Goal: Information Seeking & Learning: Find specific fact

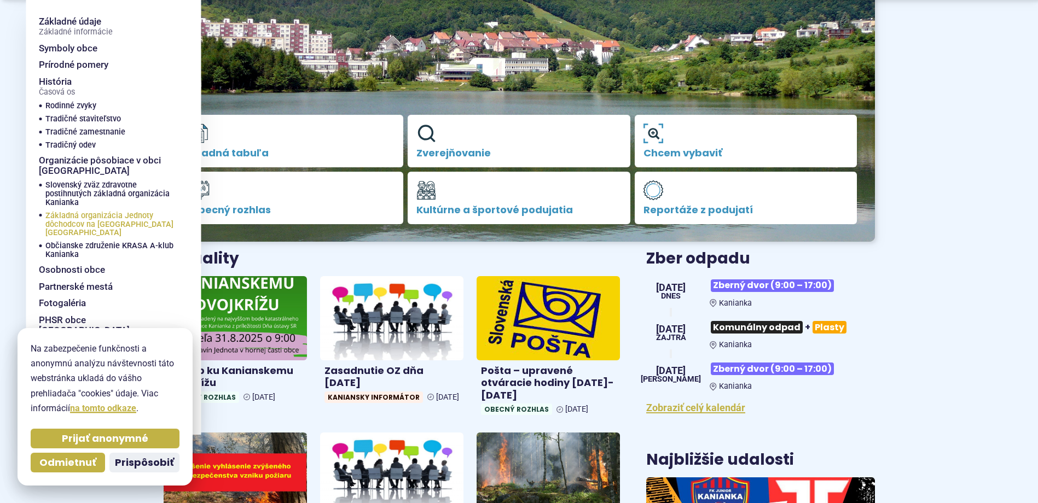
scroll to position [219, 0]
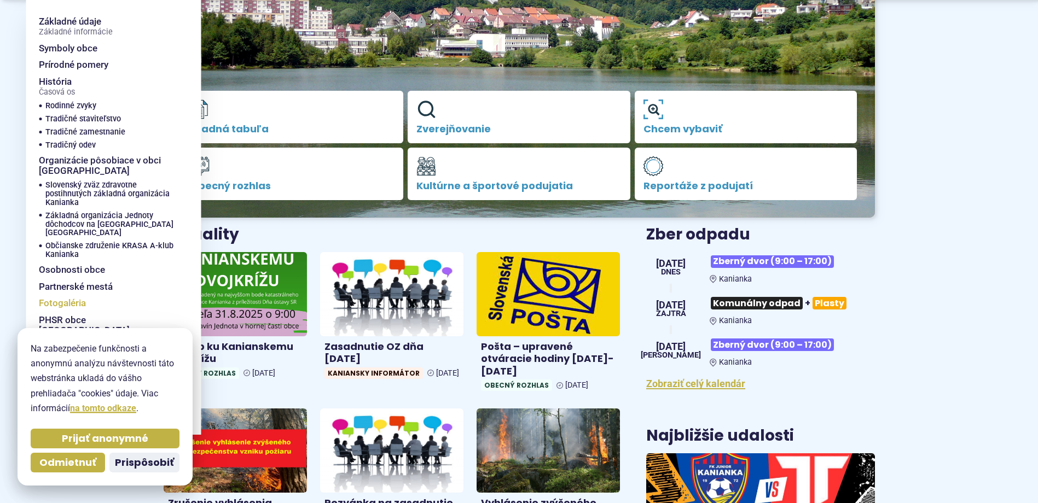
click at [74, 295] on span "Fotogaléria" at bounding box center [62, 303] width 47 height 17
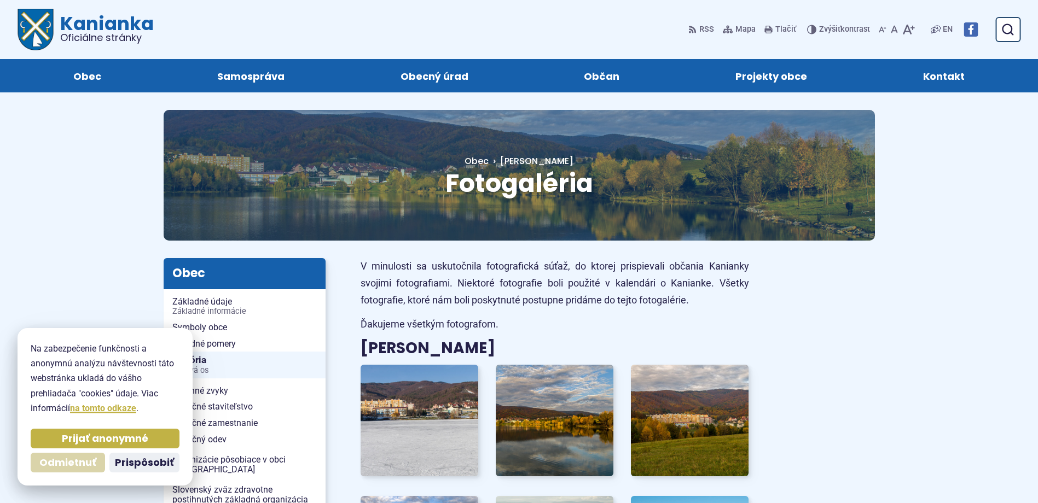
click at [68, 464] on span "Odmietnuť" at bounding box center [67, 463] width 57 height 13
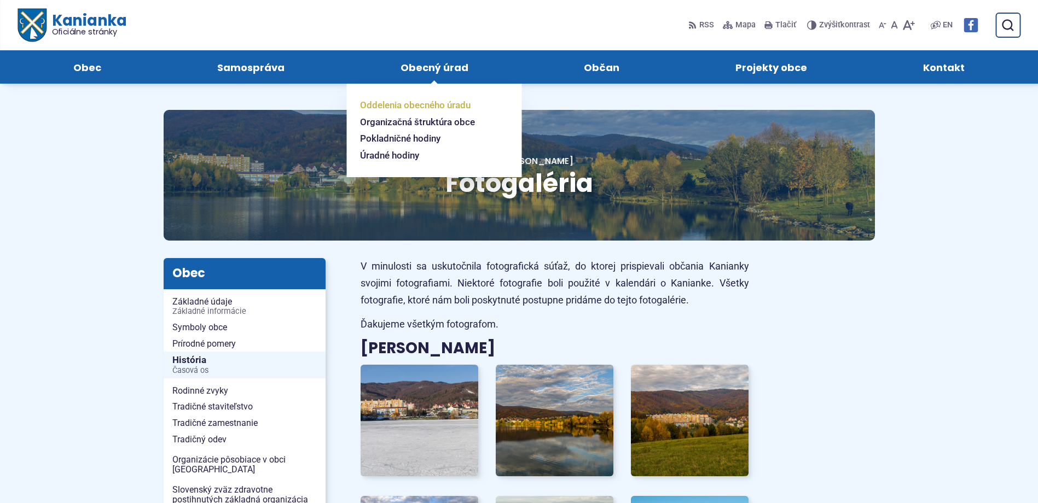
click at [401, 103] on span "Oddelenia obecného úradu" at bounding box center [415, 105] width 110 height 17
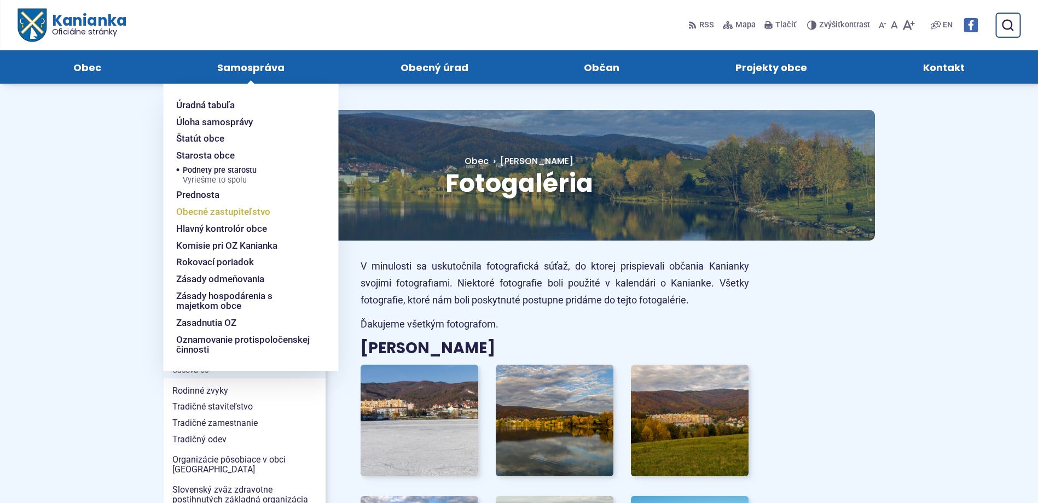
click at [210, 209] on span "Obecné zastupiteľstvo" at bounding box center [223, 211] width 94 height 17
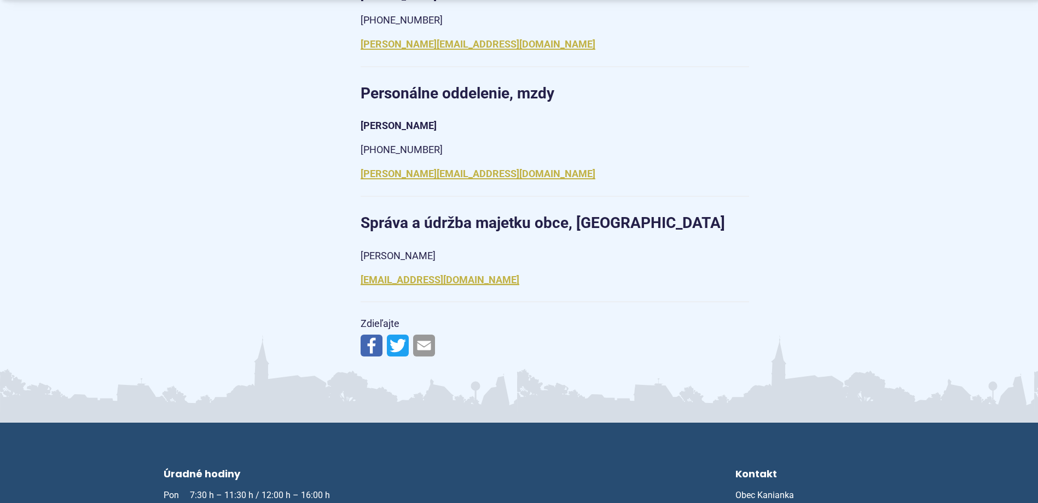
scroll to position [1433, 0]
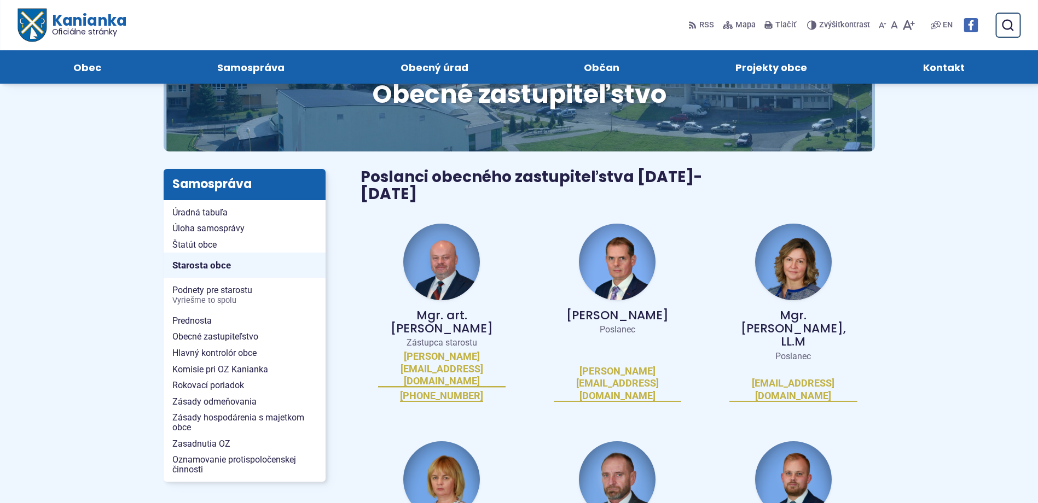
scroll to position [55, 0]
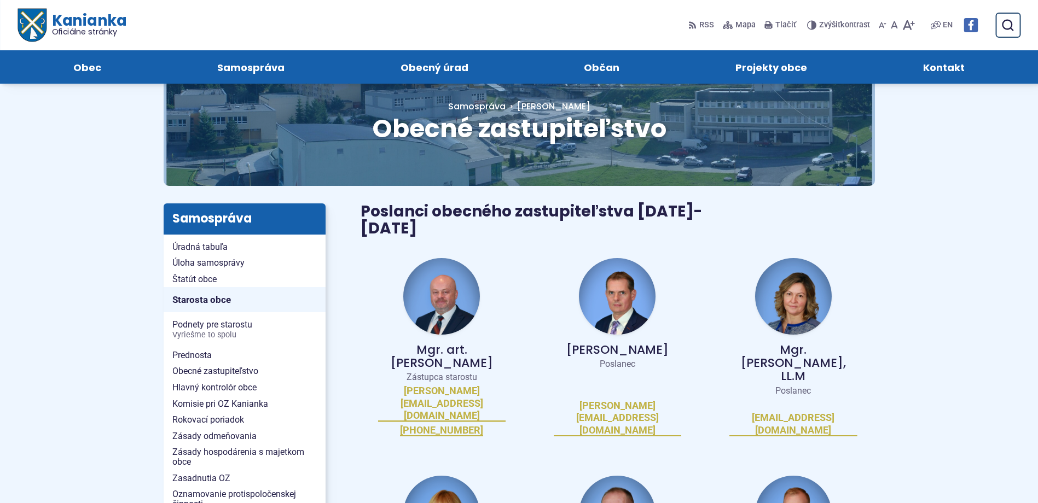
click at [787, 287] on img at bounding box center [793, 296] width 77 height 77
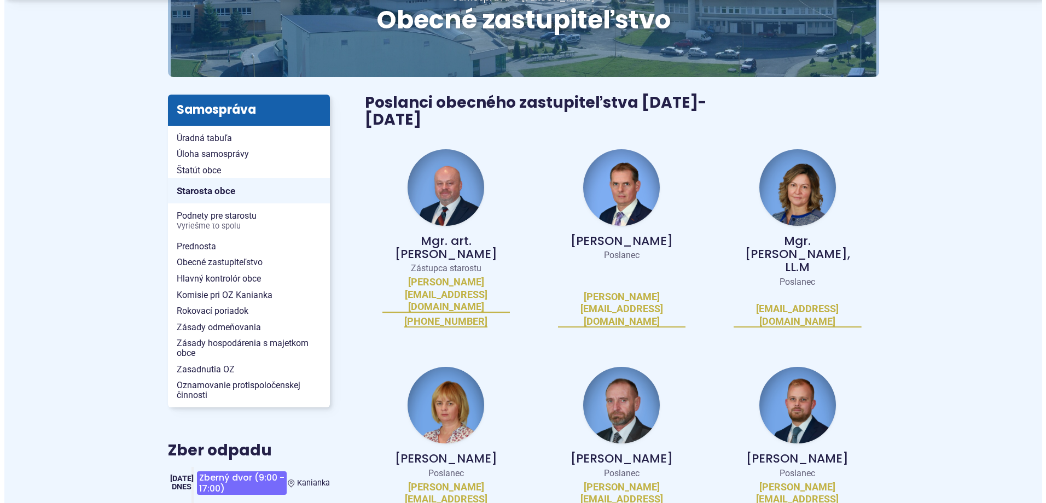
scroll to position [164, 0]
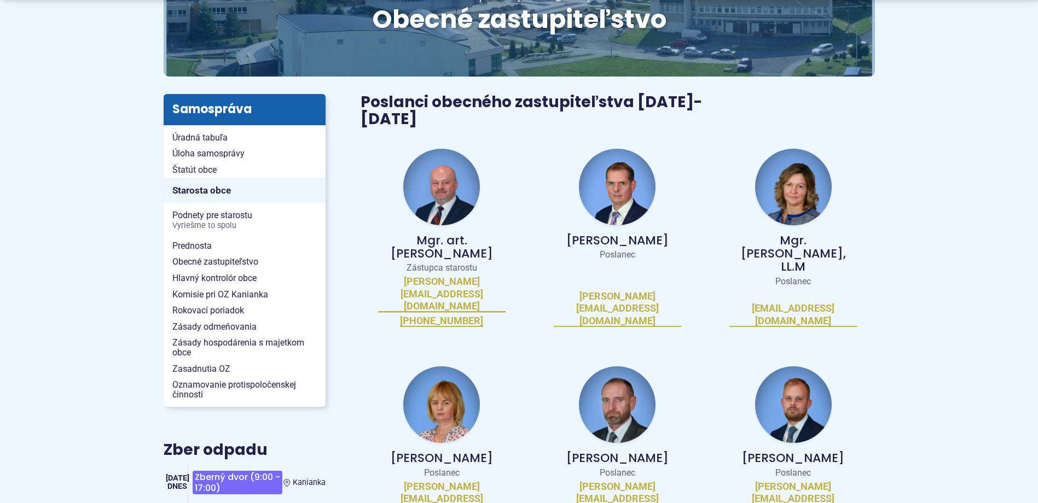
click at [613, 173] on img at bounding box center [617, 187] width 77 height 77
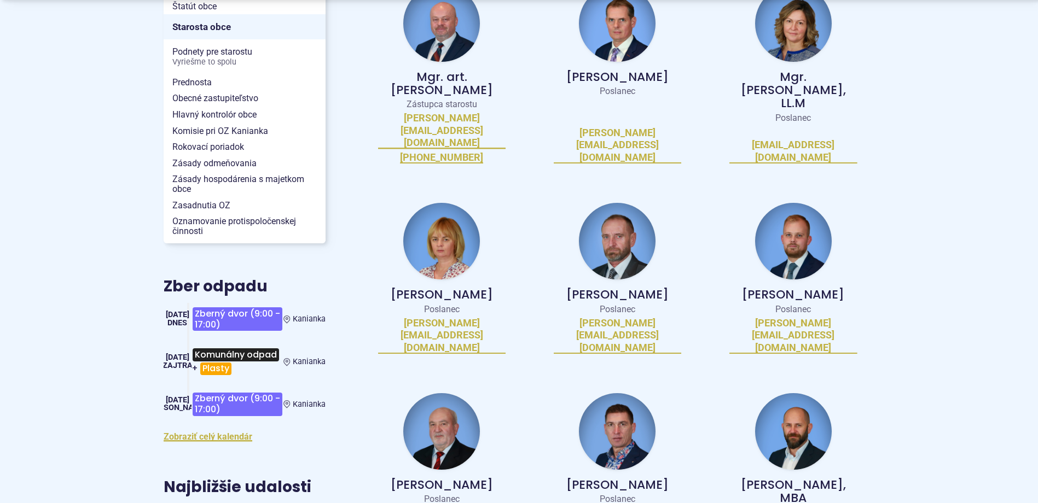
scroll to position [328, 0]
click at [622, 393] on img at bounding box center [617, 431] width 77 height 77
click at [196, 207] on span "Zasadnutia OZ" at bounding box center [244, 205] width 144 height 16
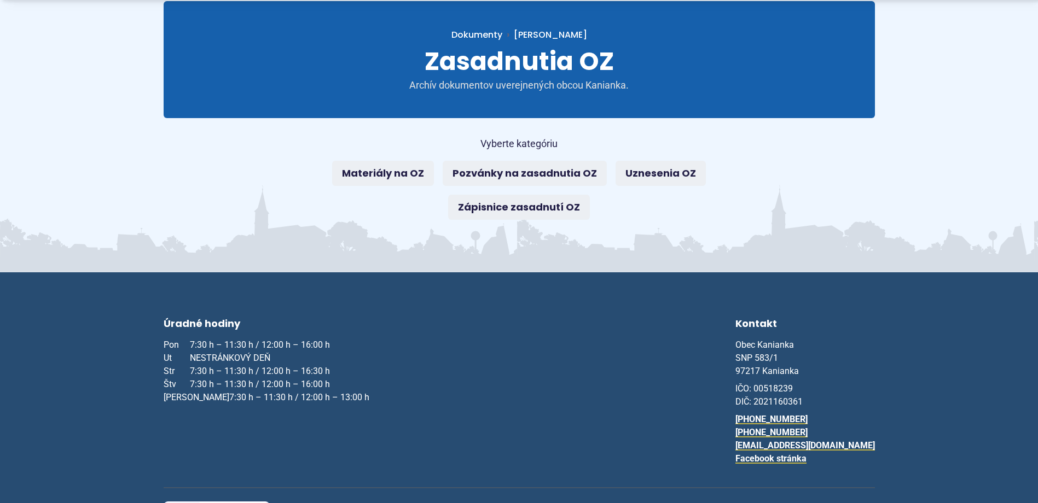
scroll to position [162, 0]
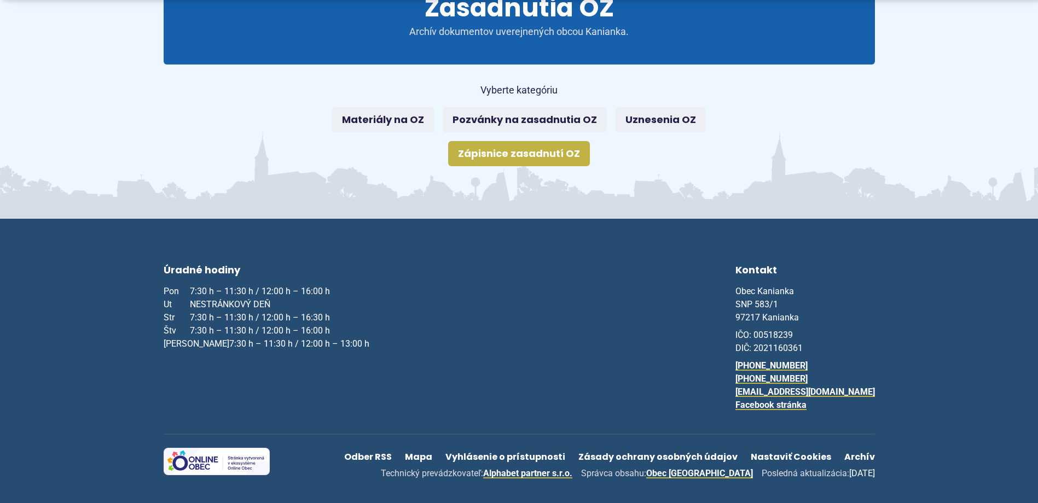
click at [527, 150] on link "Zápisnice zasadnutí OZ" at bounding box center [519, 153] width 142 height 25
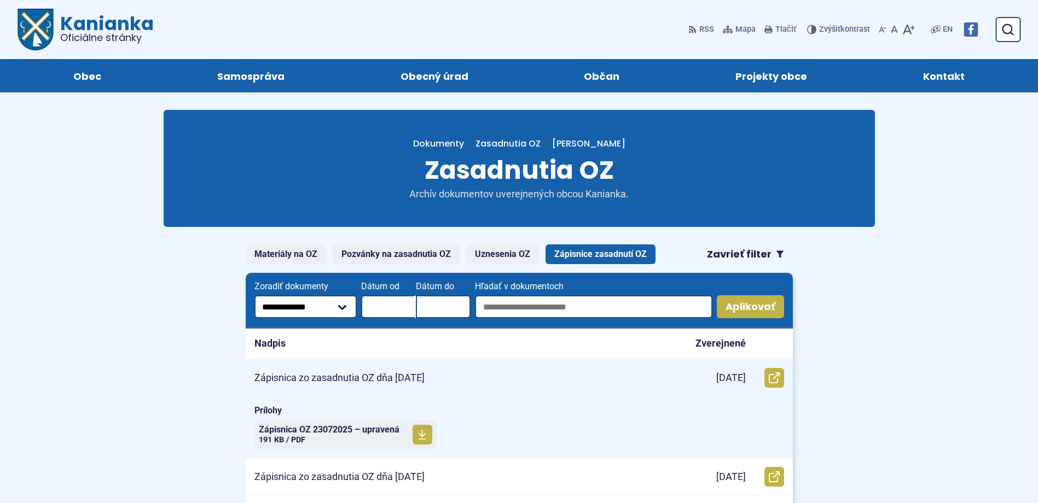
click at [323, 377] on p "Zápisnica zo zasadnutia OZ dňa [DATE]" at bounding box center [339, 378] width 170 height 13
click at [352, 439] on span "Zápisnica OZ 23072025 – upravená Veľkosť a typ súboru 191 KB / PDF" at bounding box center [329, 434] width 141 height 27
